Goal: Task Accomplishment & Management: Manage account settings

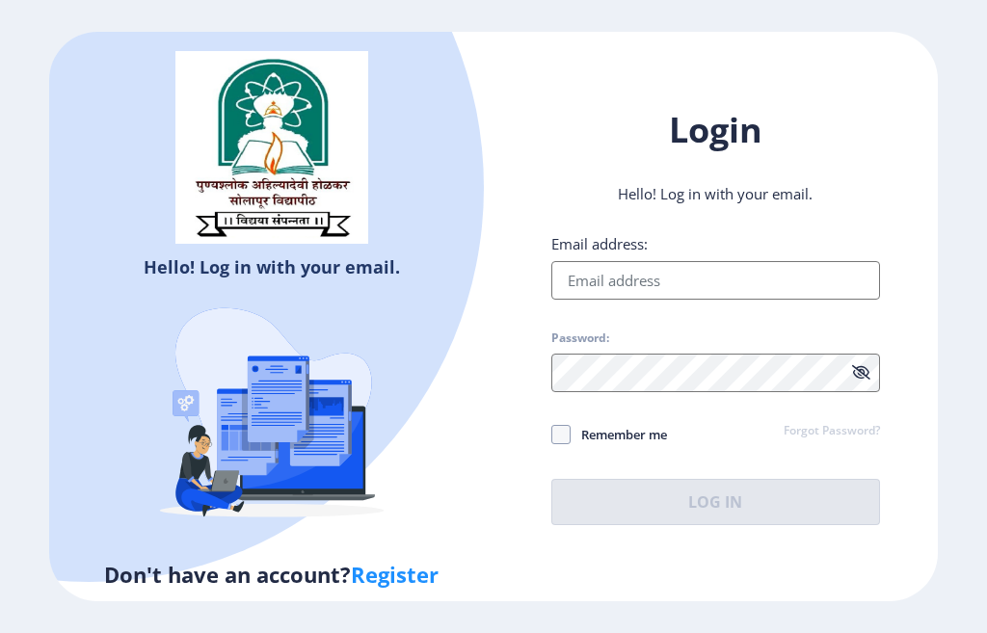
click at [652, 290] on input "Email address:" at bounding box center [715, 280] width 329 height 39
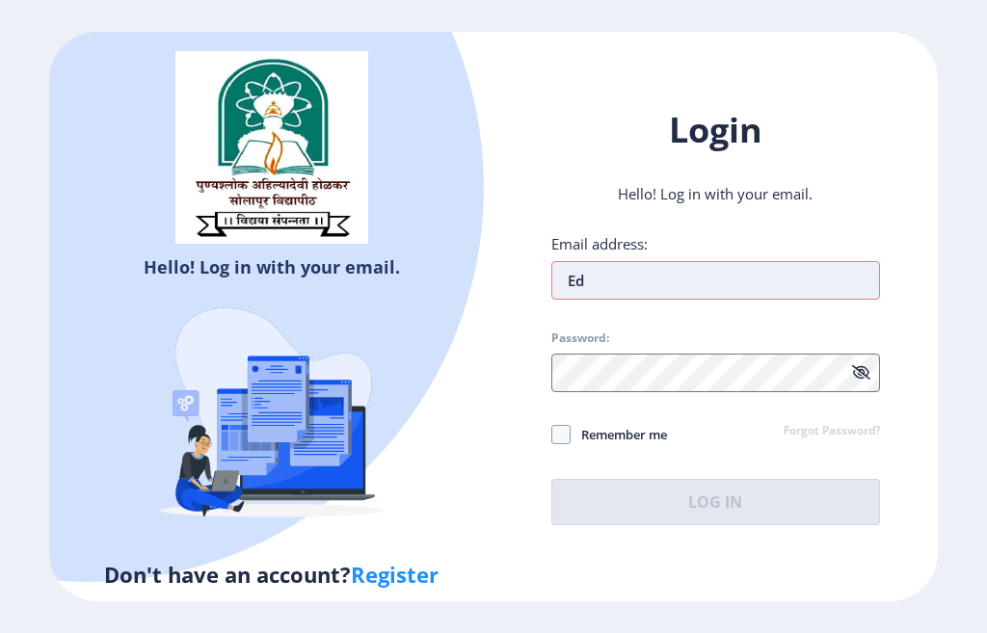
type input "E"
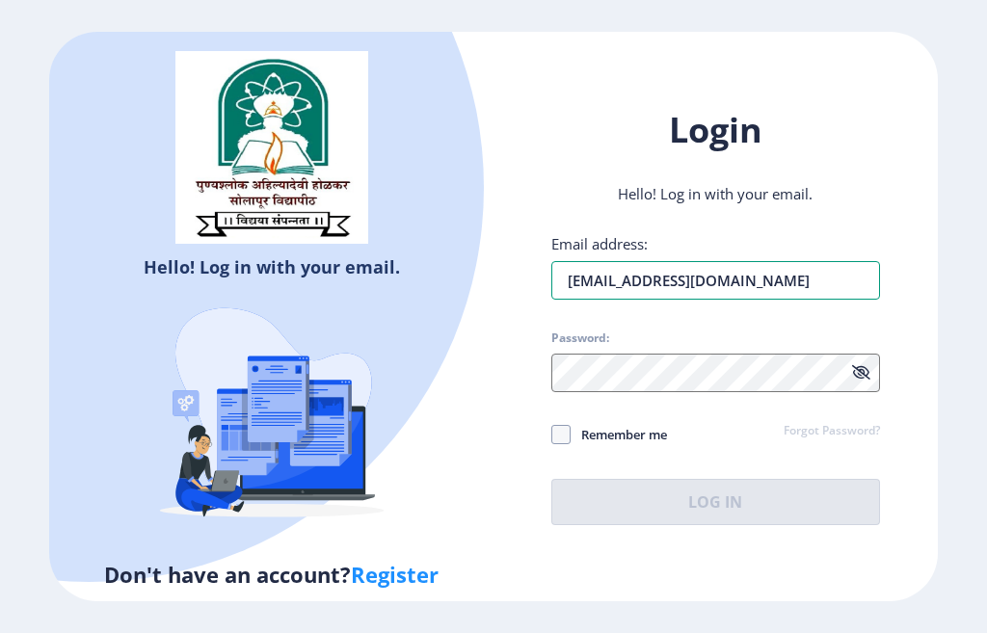
type input "education.verification@genesisrms.com"
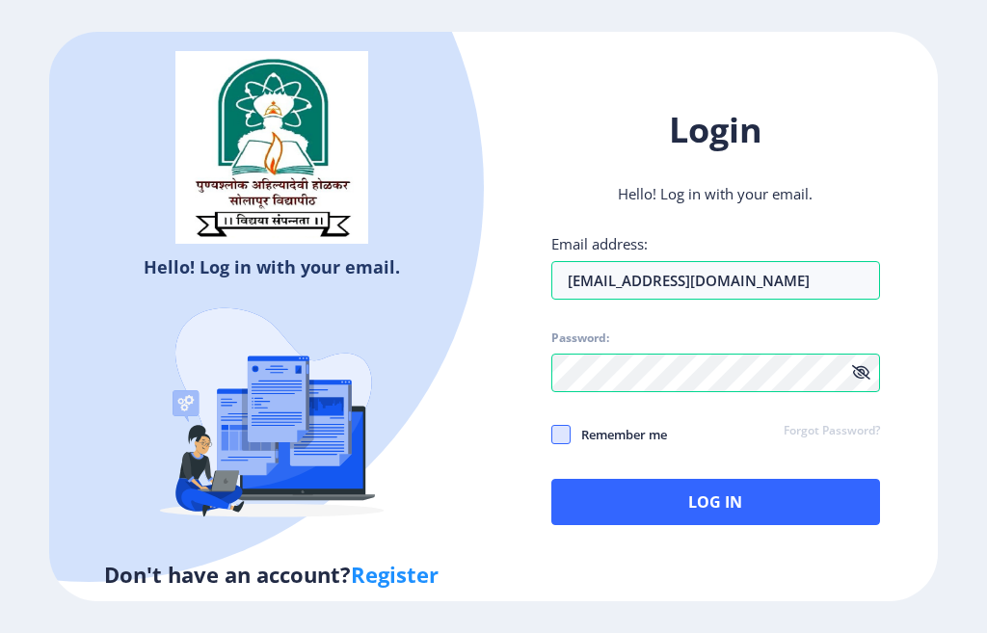
click at [562, 442] on span at bounding box center [560, 434] width 19 height 19
click at [552, 436] on input "Remember me" at bounding box center [551, 435] width 1 height 1
checkbox input "true"
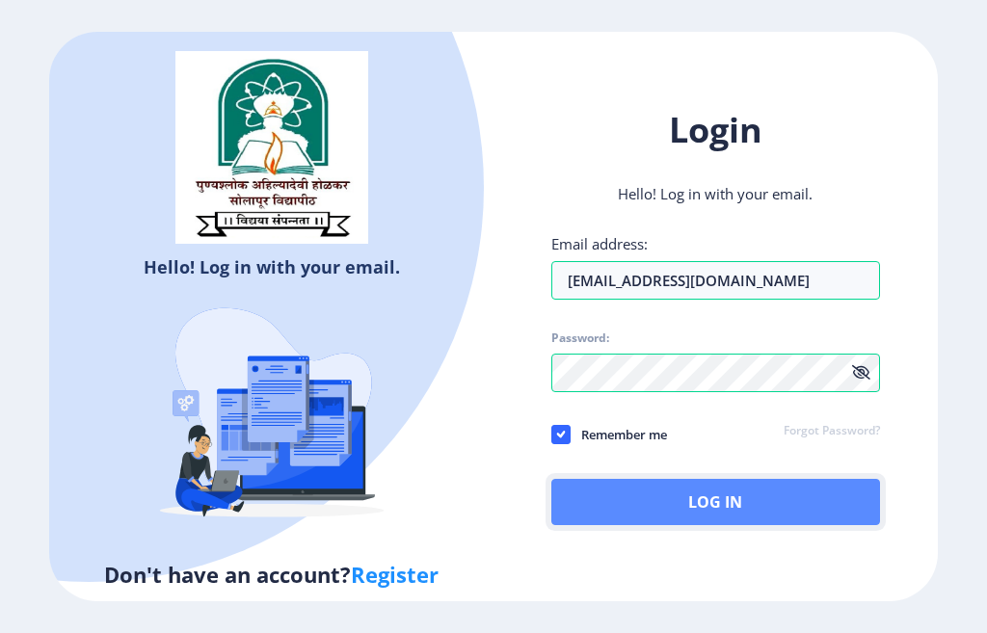
click at [657, 502] on button "Log In" at bounding box center [715, 502] width 329 height 46
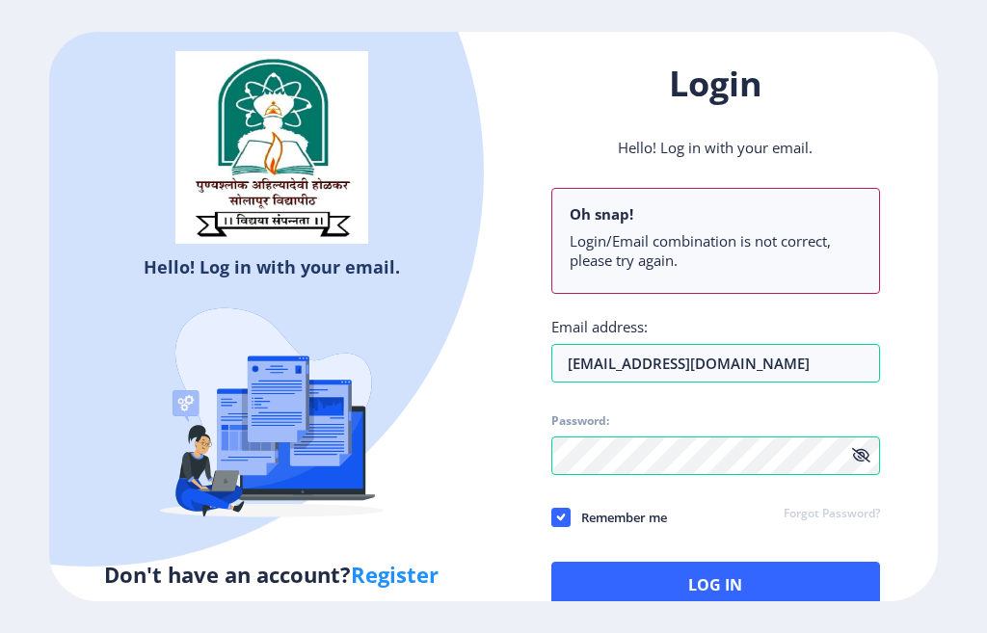
click at [477, 272] on h6 "Hello! Log in with your email." at bounding box center [271, 266] width 415 height 23
click at [855, 368] on input "education.verification@genesisrms.com" at bounding box center [715, 363] width 329 height 39
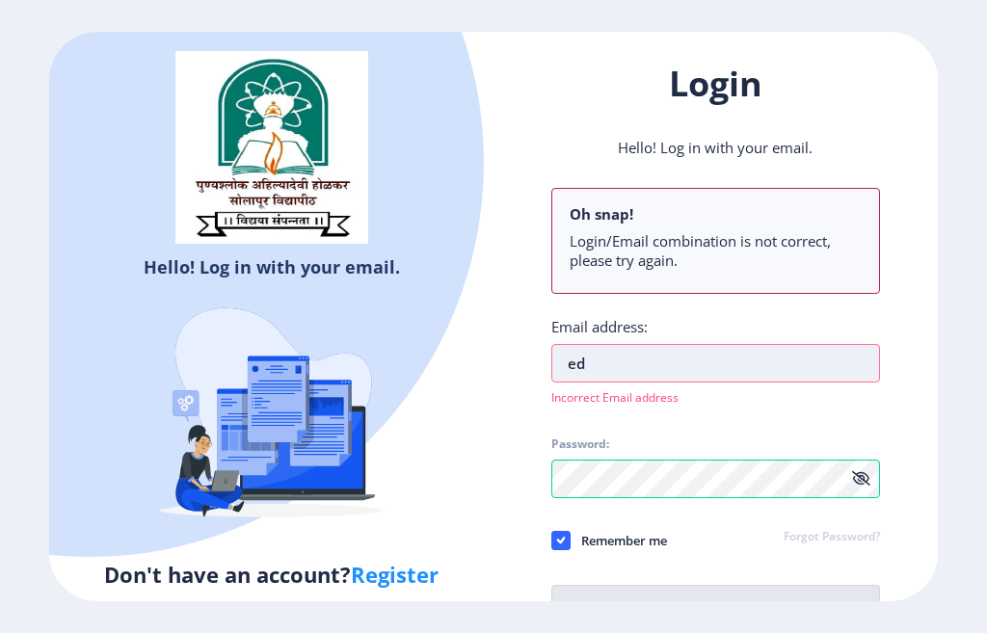
type input "e"
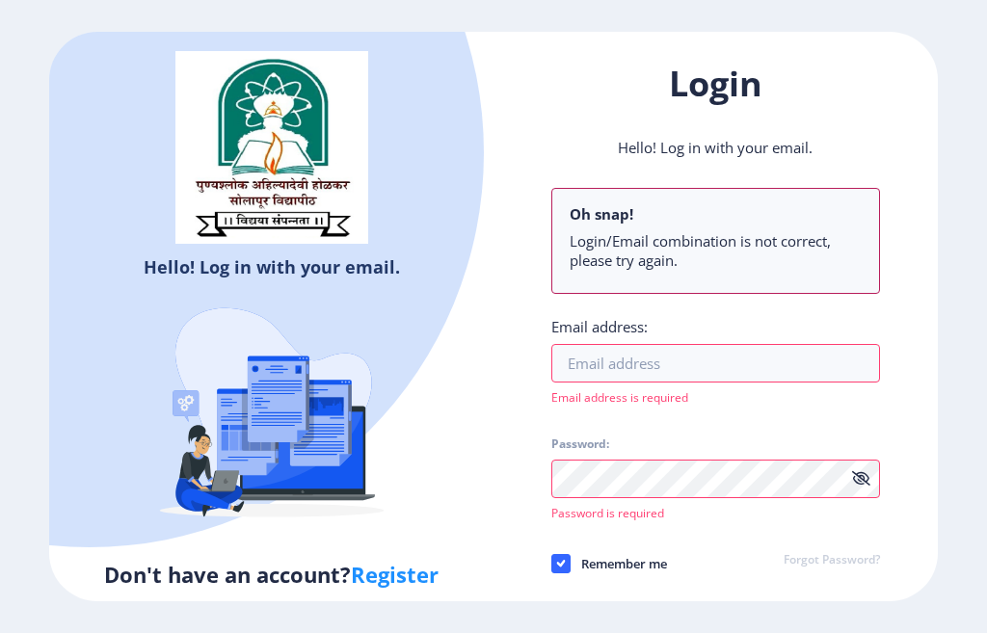
click at [519, 119] on div "Login Hello! Log in with your email. Oh snap! Login/Email combination is not co…" at bounding box center [716, 358] width 444 height 652
